Goal: Download file/media

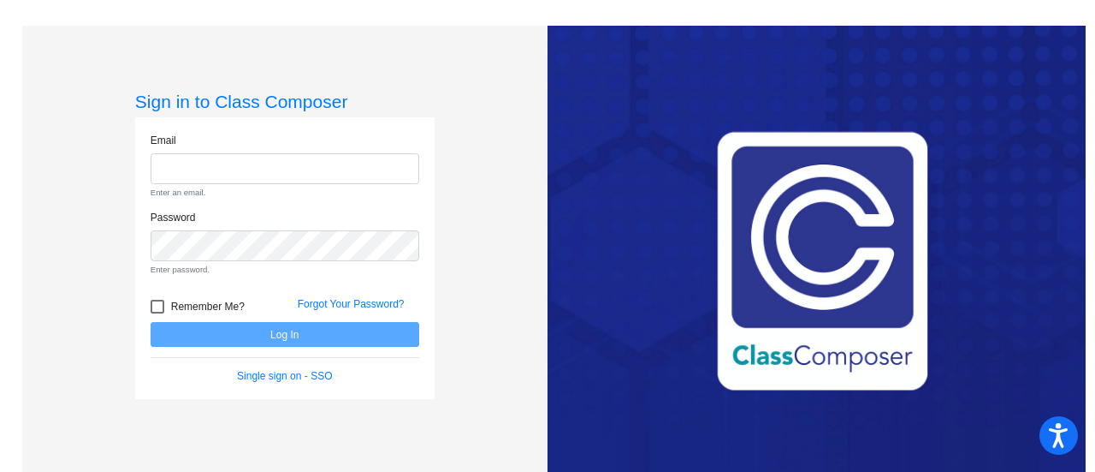
click at [231, 312] on form "Email Enter an email. Password Enter password. Remember Me? Forgot Your Passwor…" at bounding box center [285, 259] width 269 height 252
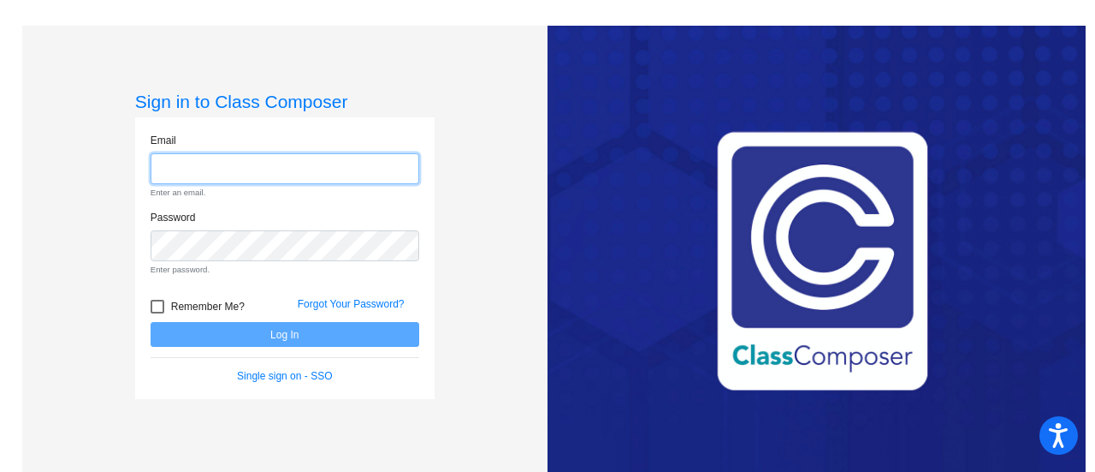
click at [264, 167] on input "email" at bounding box center [285, 169] width 269 height 32
type input "[EMAIL_ADDRESS][DOMAIN_NAME]"
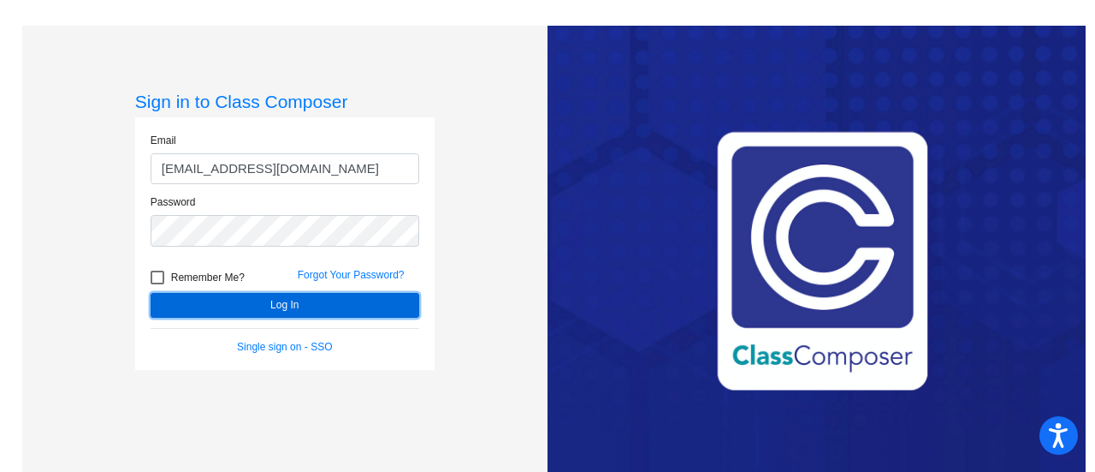
click at [266, 309] on button "Log In" at bounding box center [285, 305] width 269 height 25
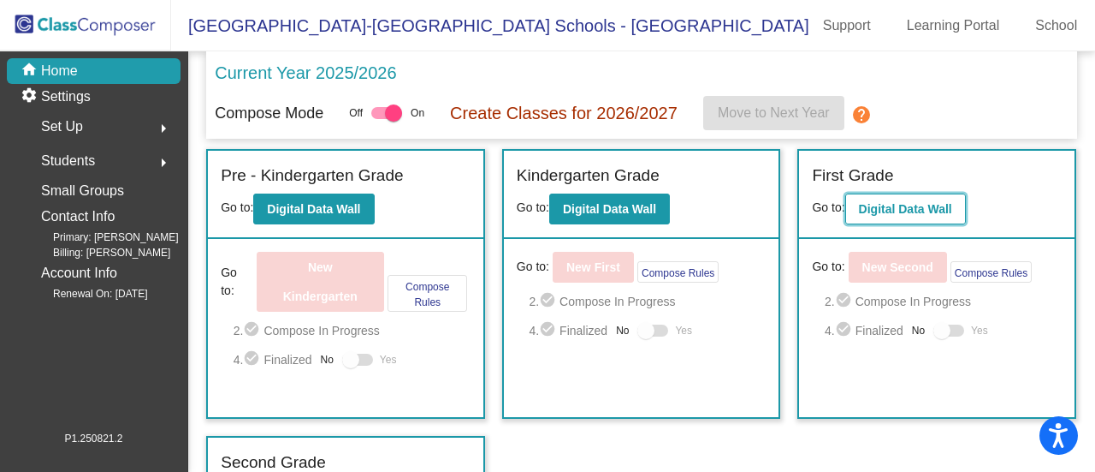
click at [905, 205] on b "Digital Data Wall" at bounding box center [905, 209] width 93 height 14
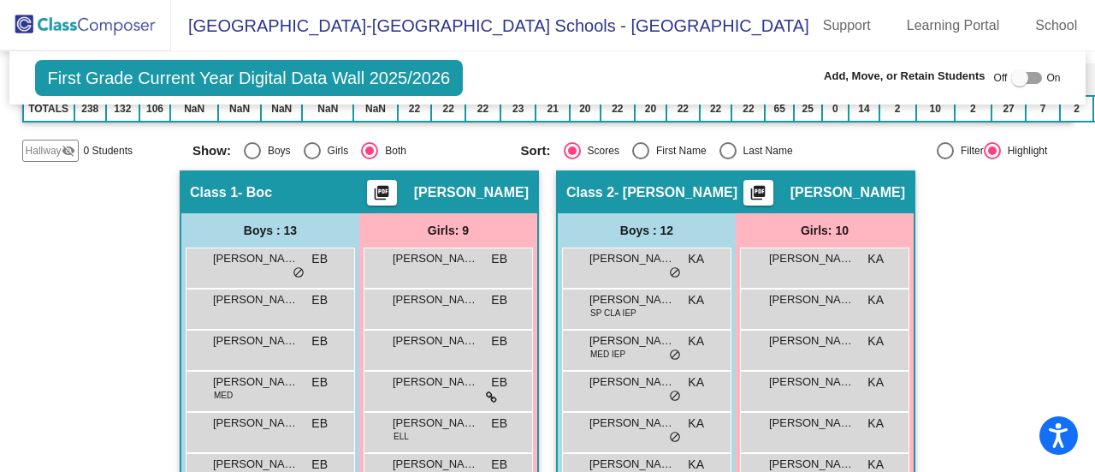
scroll to position [586, 0]
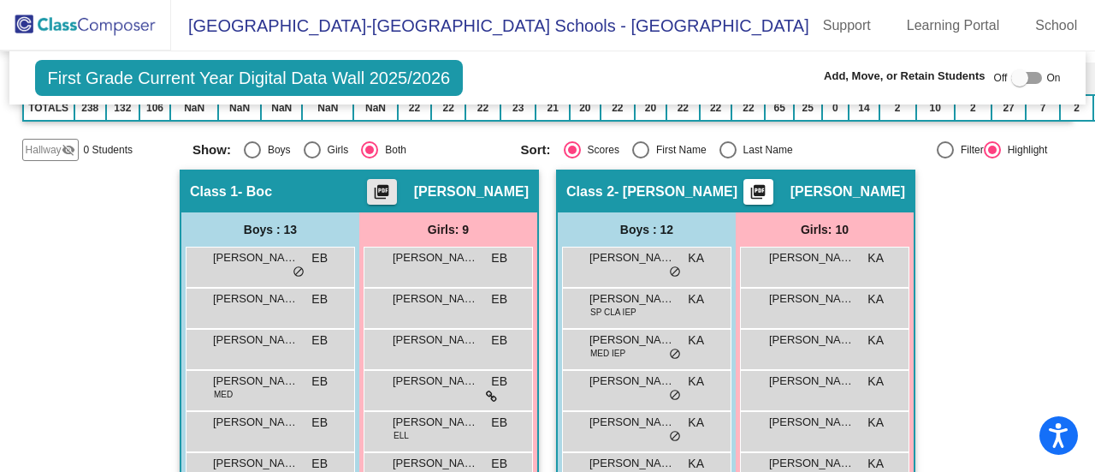
click at [392, 187] on mat-icon "picture_as_pdf" at bounding box center [381, 195] width 21 height 24
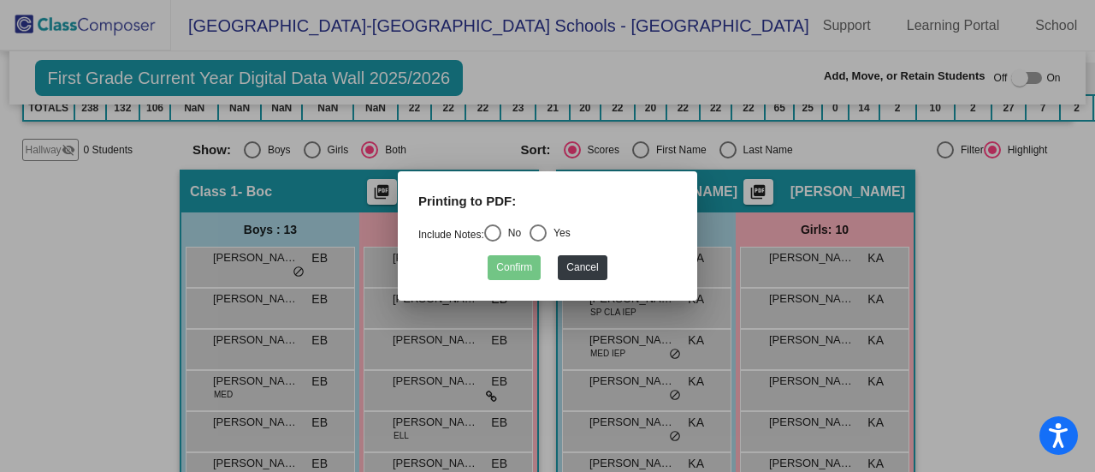
click at [495, 232] on div "Select an option" at bounding box center [492, 232] width 17 height 17
click at [493, 241] on input "No" at bounding box center [492, 241] width 1 height 1
radio input "true"
click at [509, 263] on button "Confirm" at bounding box center [514, 267] width 53 height 25
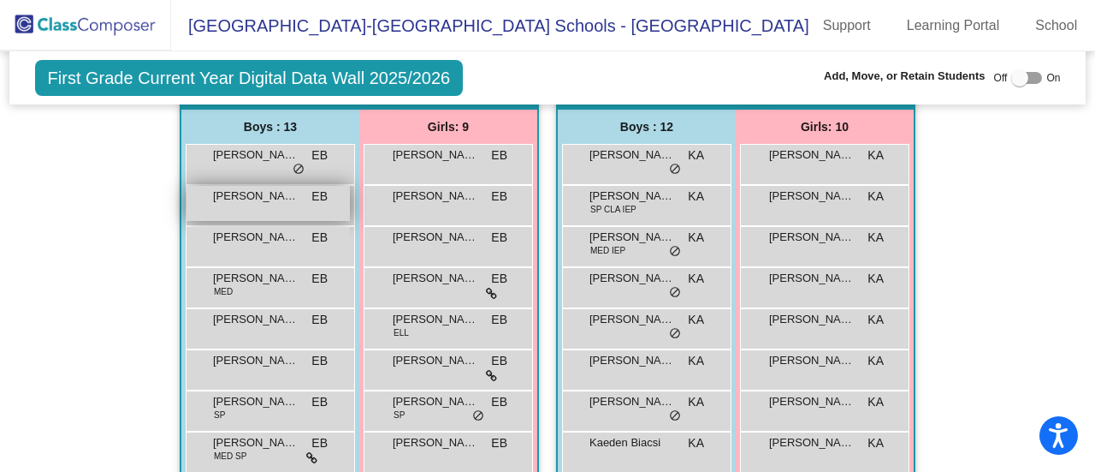
scroll to position [691, 0]
